Goal: Task Accomplishment & Management: Manage account settings

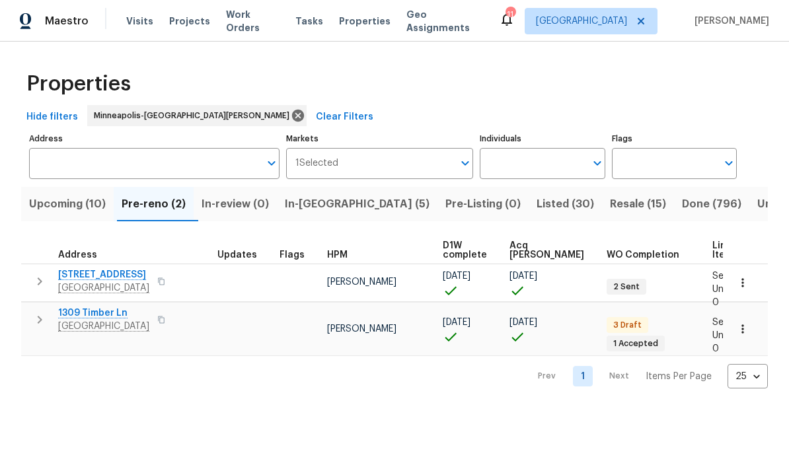
click at [303, 206] on span "In-[GEOGRAPHIC_DATA] (5)" at bounding box center [357, 204] width 145 height 19
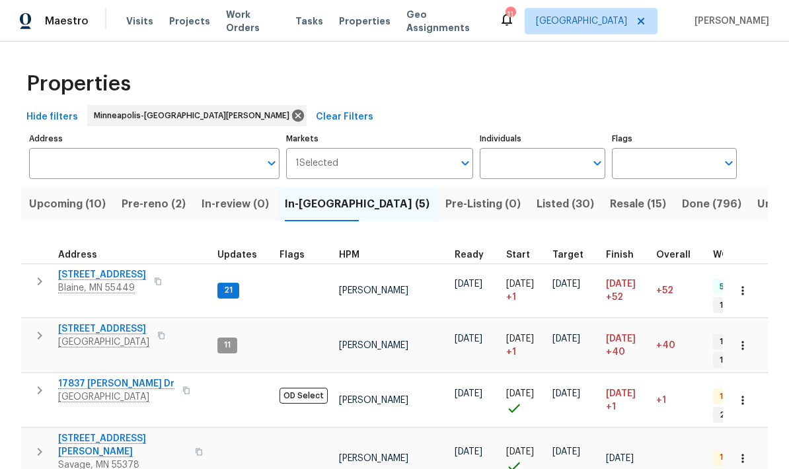
scroll to position [11, 0]
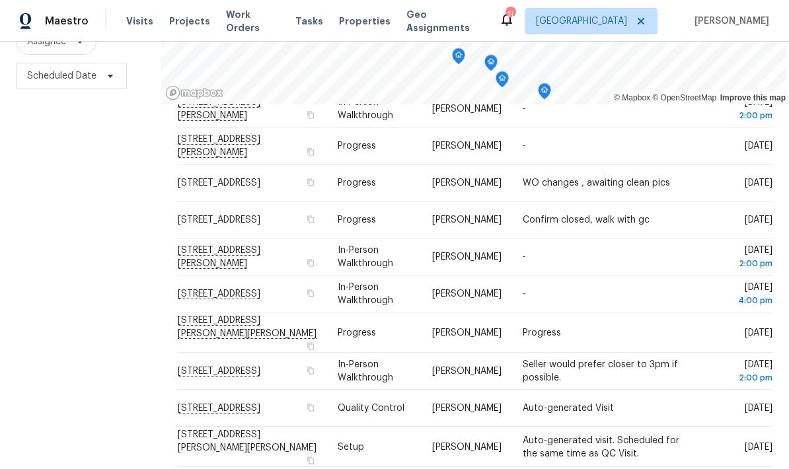
scroll to position [406, 0]
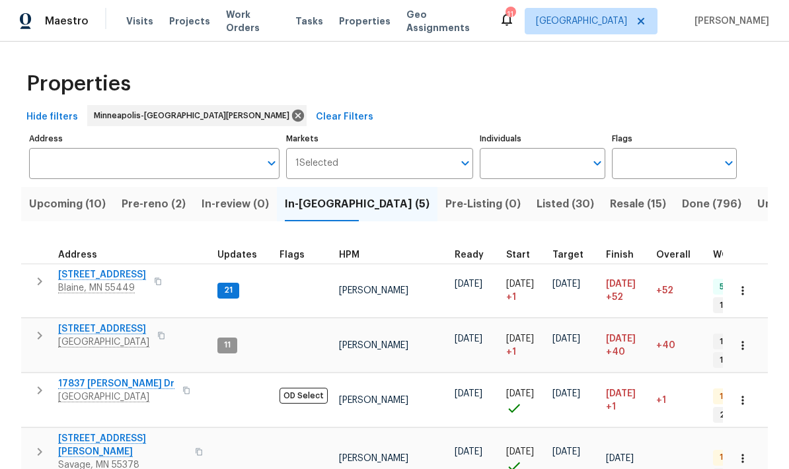
click at [150, 211] on span "Pre-reno (2)" at bounding box center [154, 204] width 64 height 19
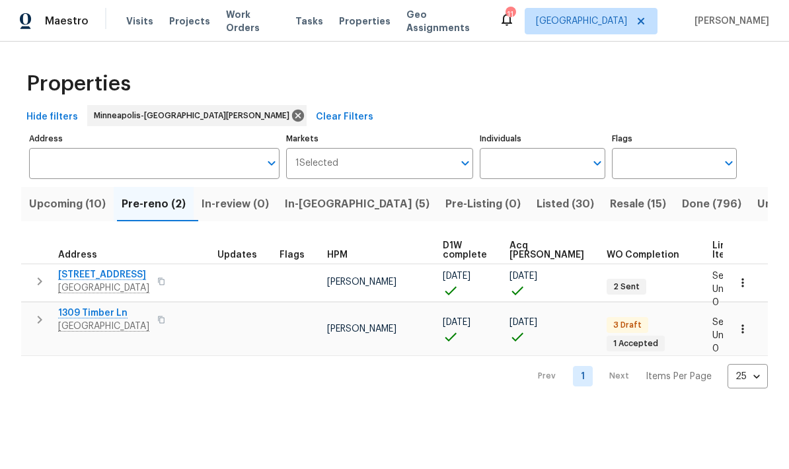
click at [309, 210] on span "In-[GEOGRAPHIC_DATA] (5)" at bounding box center [357, 204] width 145 height 19
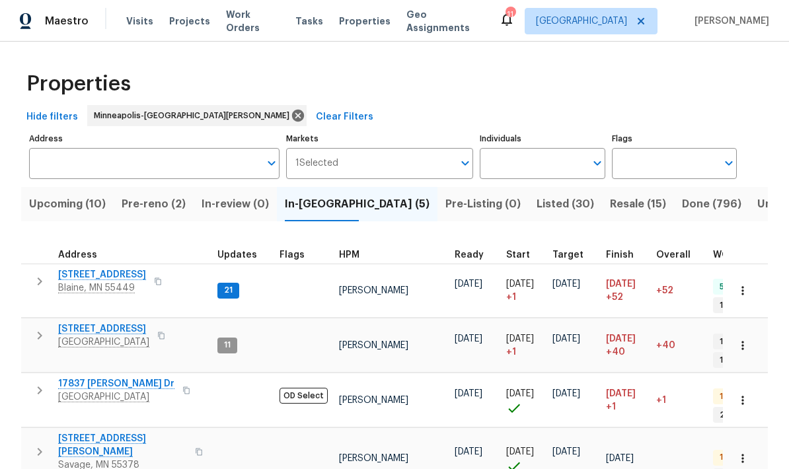
scroll to position [11, 0]
click at [134, 195] on span "Pre-reno (2)" at bounding box center [154, 204] width 64 height 19
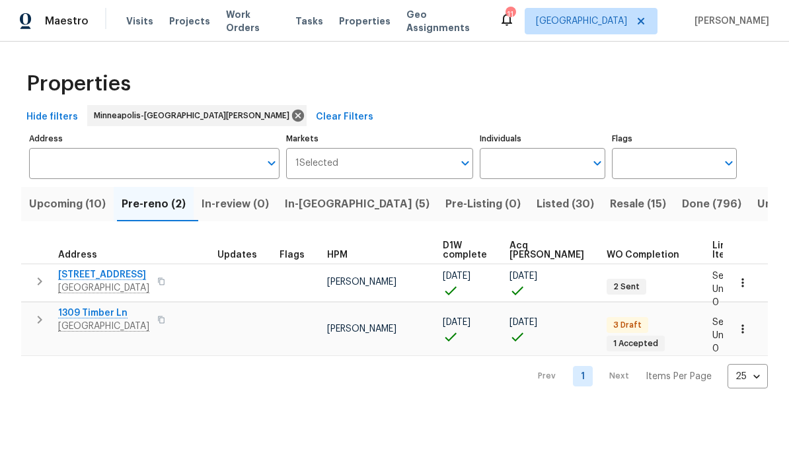
click at [81, 278] on span "5167 148th St W" at bounding box center [103, 274] width 91 height 13
click at [307, 207] on span "In-reno (5)" at bounding box center [357, 204] width 145 height 19
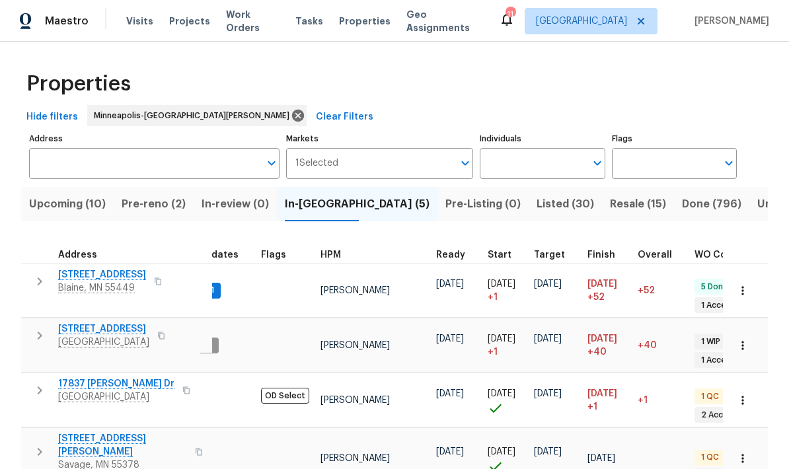
scroll to position [11, 20]
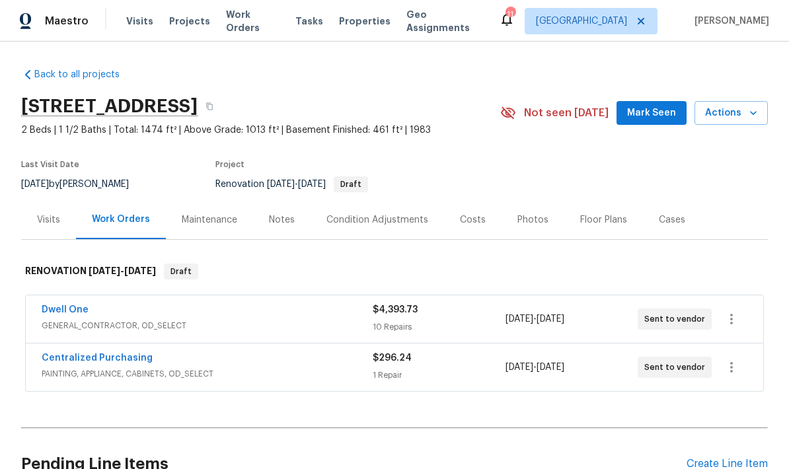
click at [264, 222] on div "Notes" at bounding box center [282, 219] width 58 height 39
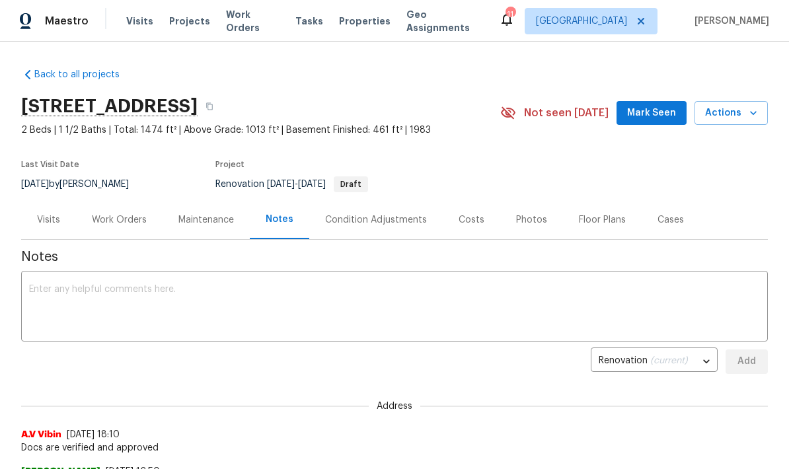
click at [48, 294] on textarea at bounding box center [394, 308] width 731 height 46
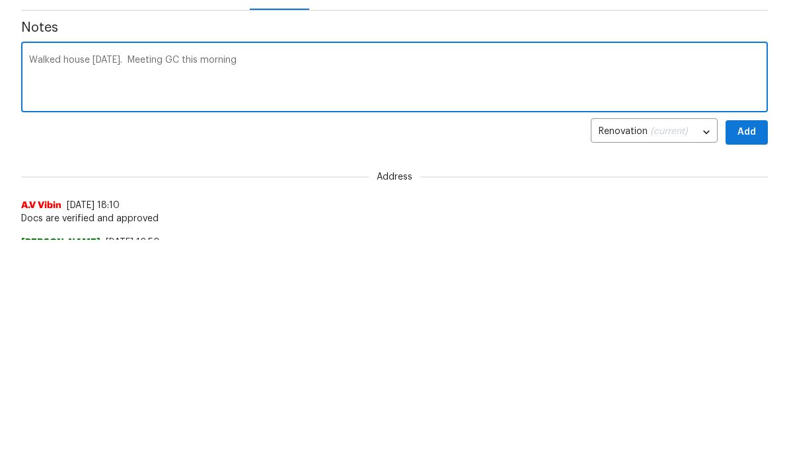
type textarea "Walked house [DATE]. Meeting GC this morning"
click at [738, 354] on span "Add" at bounding box center [746, 362] width 21 height 17
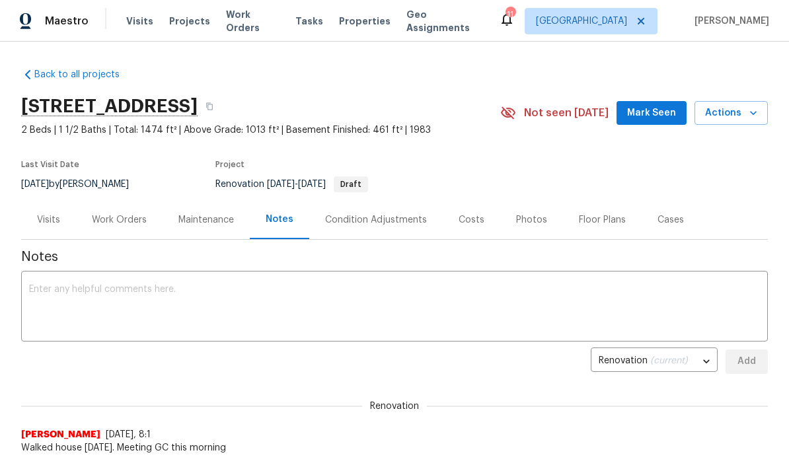
click at [109, 222] on div "Work Orders" at bounding box center [119, 219] width 55 height 13
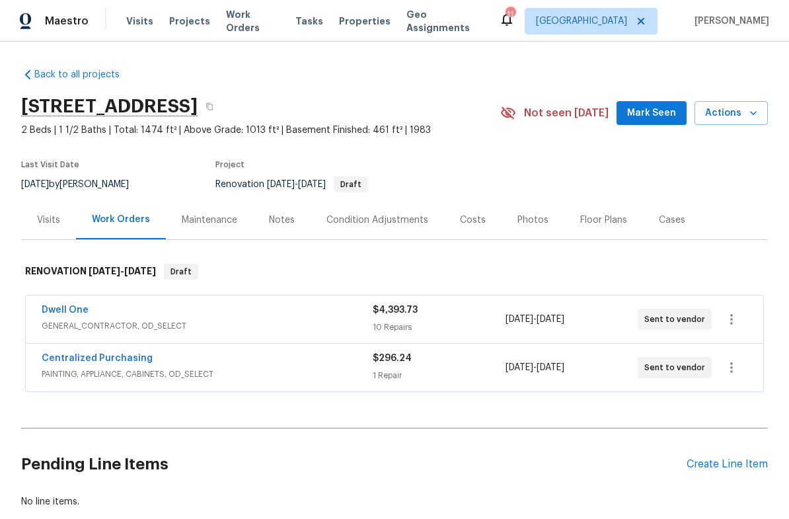
click at [740, 116] on span "Actions" at bounding box center [731, 113] width 52 height 17
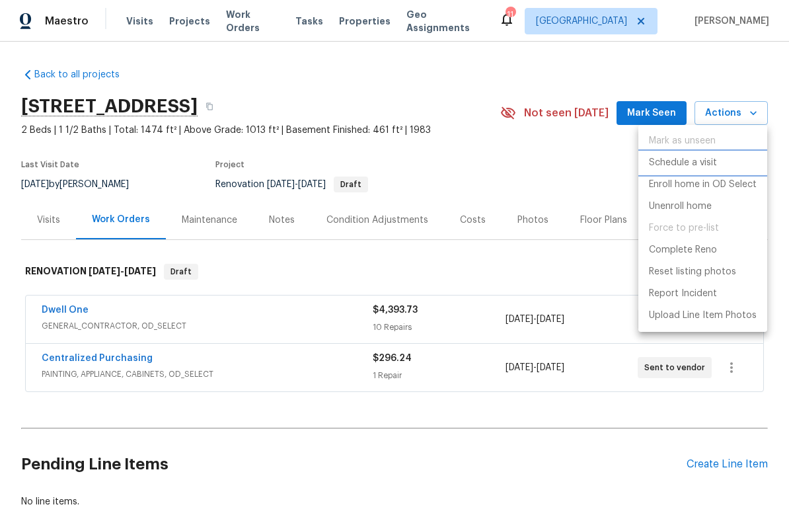
click at [699, 167] on p "Schedule a visit" at bounding box center [683, 163] width 68 height 14
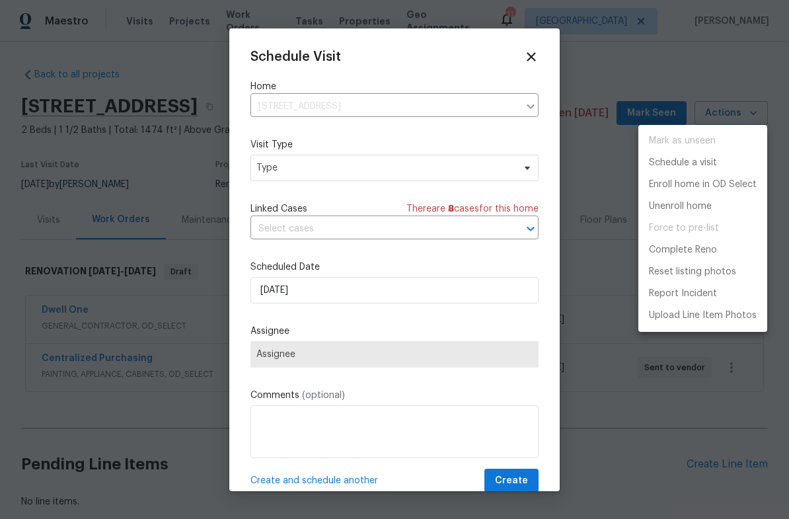
click at [273, 173] on div at bounding box center [394, 259] width 789 height 519
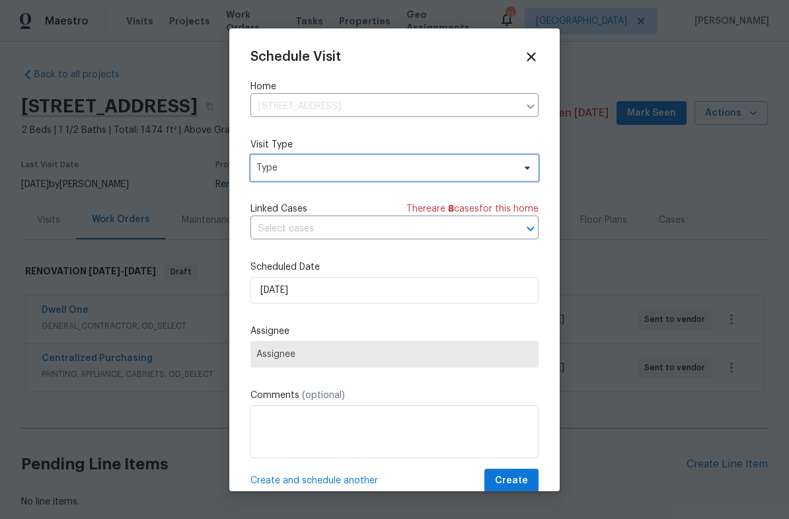
click at [268, 167] on span "Type" at bounding box center [384, 167] width 257 height 13
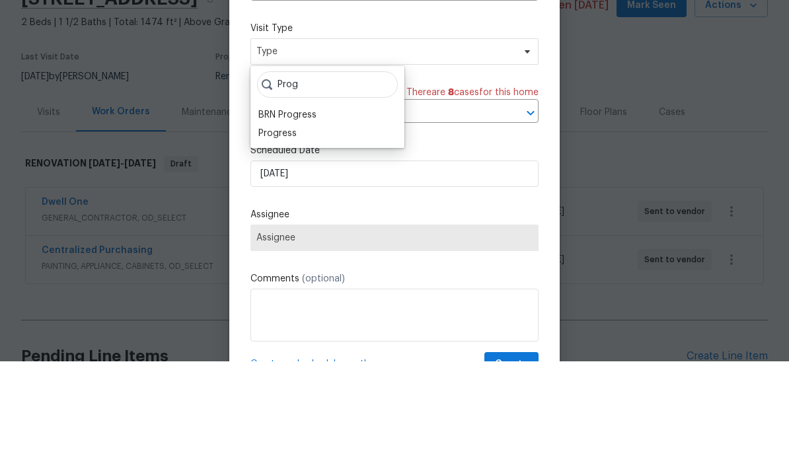
type input "Prog"
click at [272, 235] on div "Progress" at bounding box center [277, 241] width 38 height 13
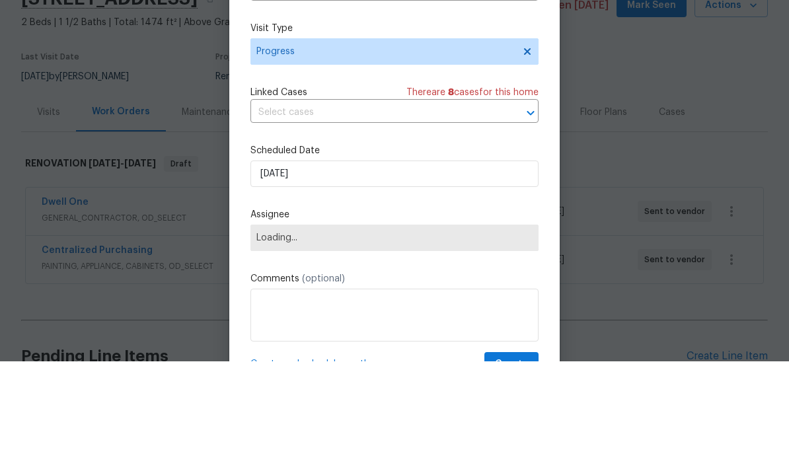
scroll to position [53, 0]
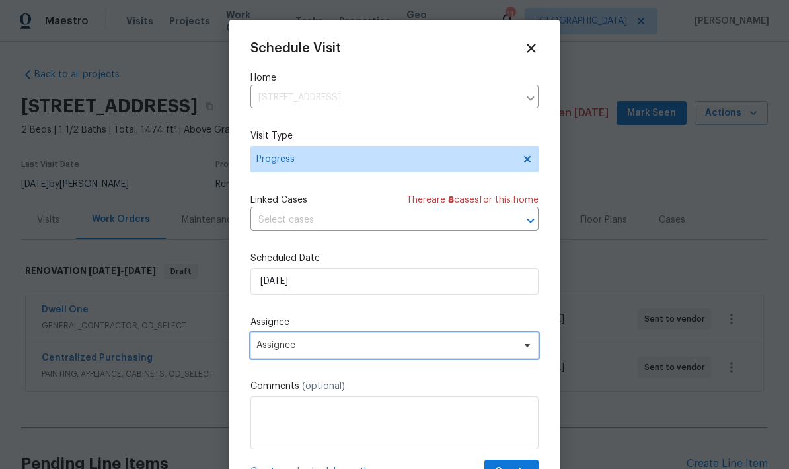
click at [281, 350] on span "Assignee" at bounding box center [385, 345] width 259 height 11
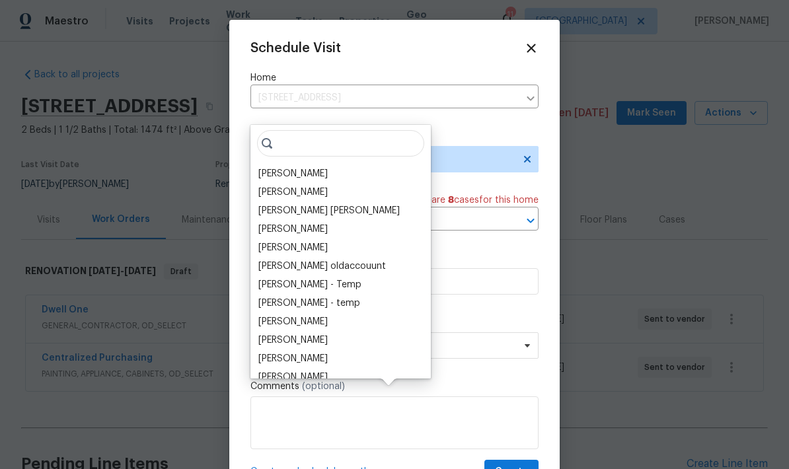
click at [267, 167] on div "[PERSON_NAME]" at bounding box center [292, 173] width 69 height 13
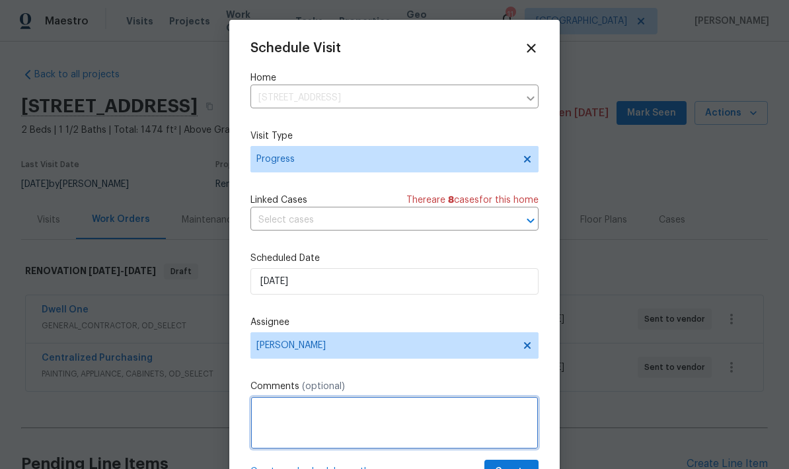
click at [276, 422] on textarea at bounding box center [394, 423] width 288 height 53
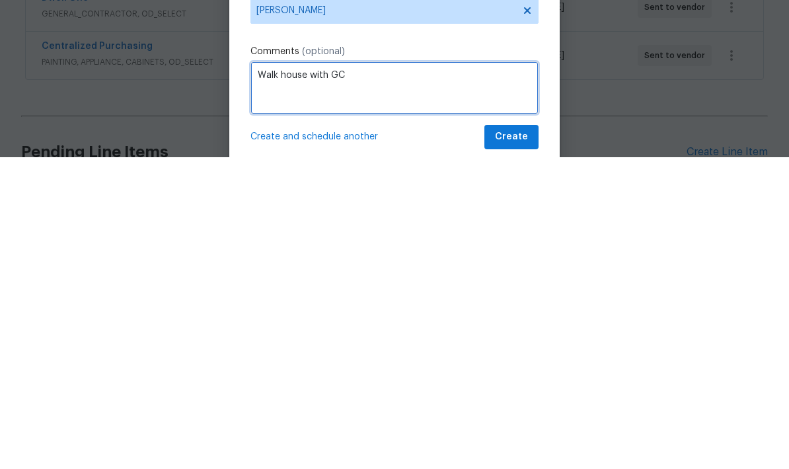
scroll to position [26, 0]
type textarea "Walk house with GC"
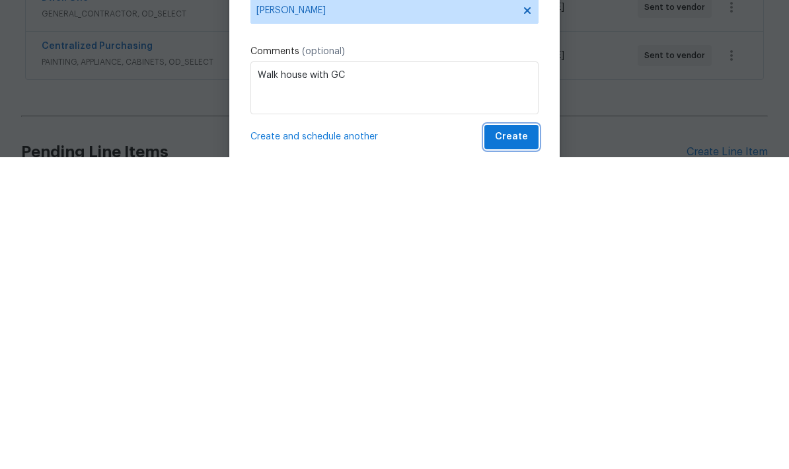
click at [515, 441] on span "Create" at bounding box center [511, 449] width 33 height 17
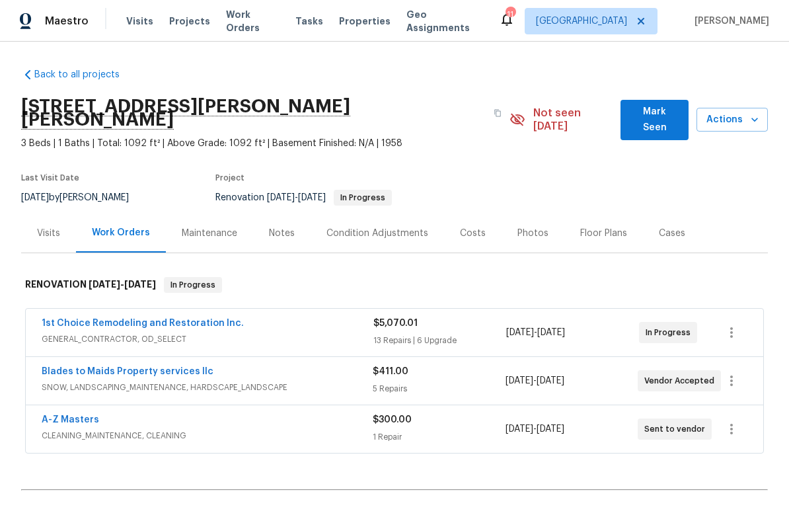
click at [471, 227] on div "Costs" at bounding box center [473, 233] width 26 height 13
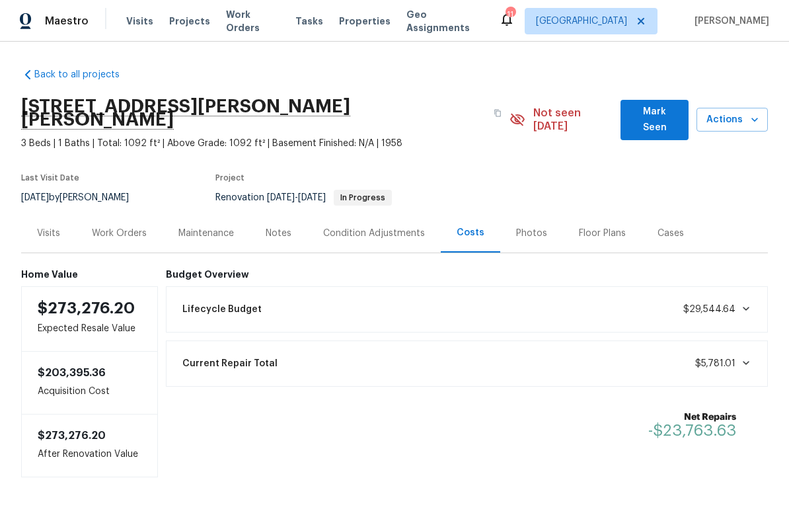
click at [753, 295] on div "Lifecycle Budget $29,544.64" at bounding box center [467, 309] width 586 height 29
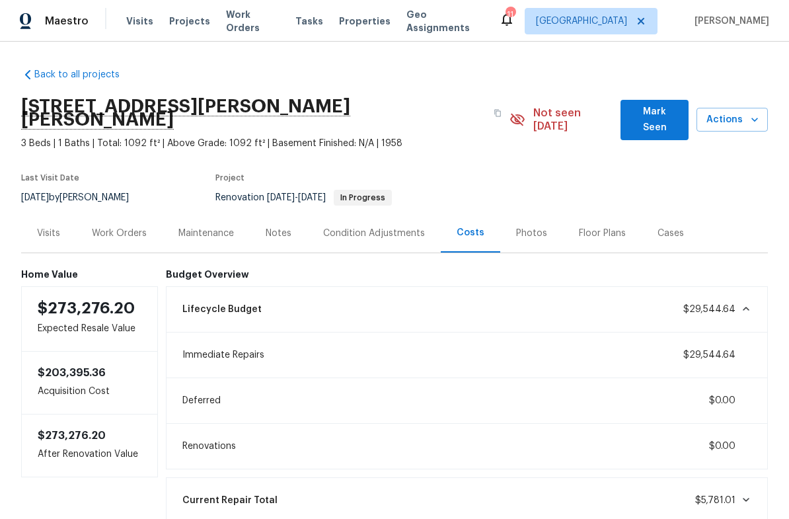
click at [110, 227] on div "Work Orders" at bounding box center [119, 233] width 55 height 13
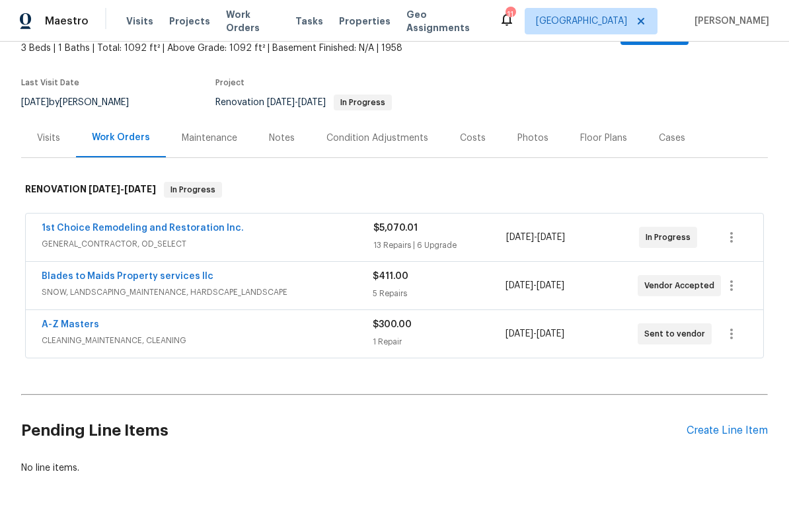
scroll to position [95, 0]
click at [69, 224] on link "1st Choice Remodeling and Restoration Inc." at bounding box center [143, 228] width 202 height 9
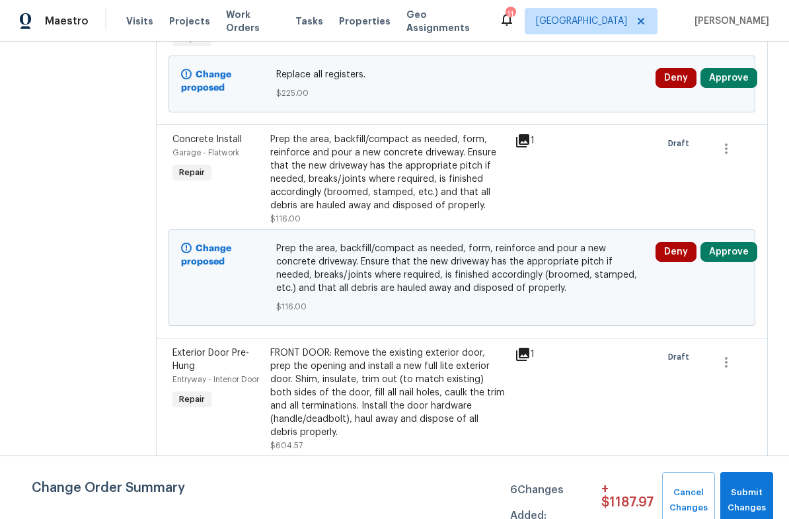
scroll to position [599, 0]
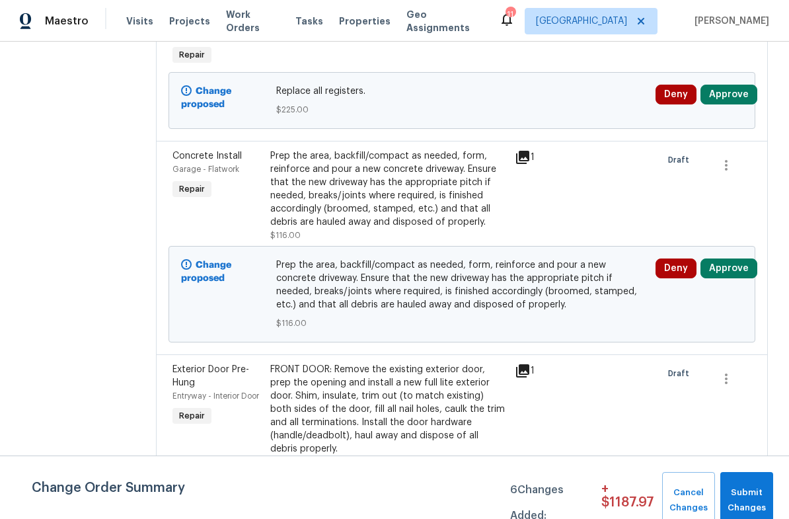
click at [332, 206] on div "Prep the area, backfill/compact as needed, form, reinforce and pour a new concr…" at bounding box center [388, 188] width 237 height 79
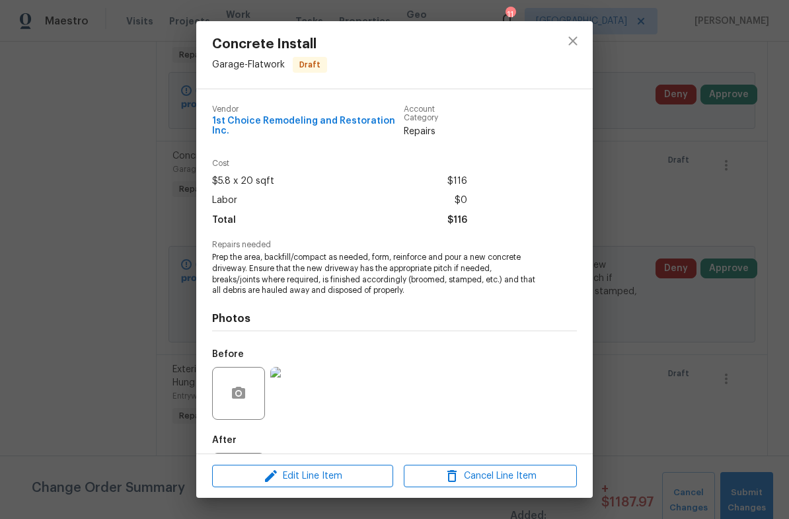
click at [289, 398] on img at bounding box center [296, 393] width 53 height 53
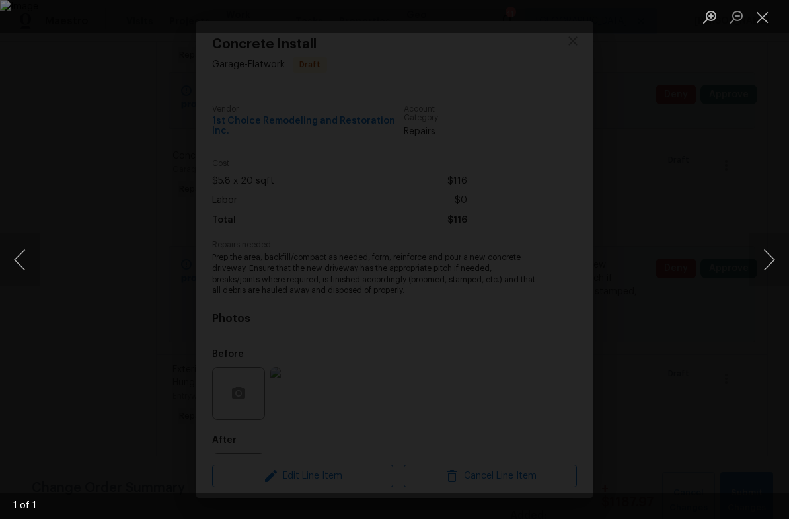
click at [761, 19] on button "Close lightbox" at bounding box center [763, 16] width 26 height 23
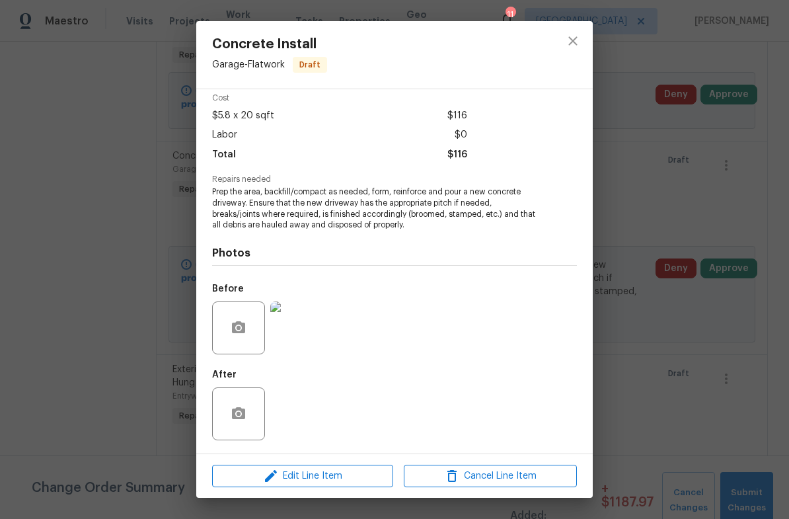
scroll to position [69, 0]
click at [574, 36] on icon "close" at bounding box center [573, 41] width 16 height 16
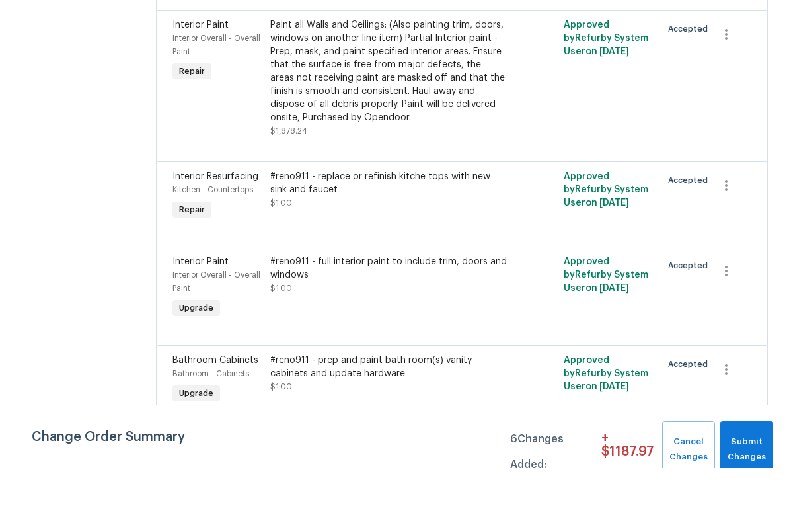
scroll to position [0, 0]
